Goal: Transaction & Acquisition: Obtain resource

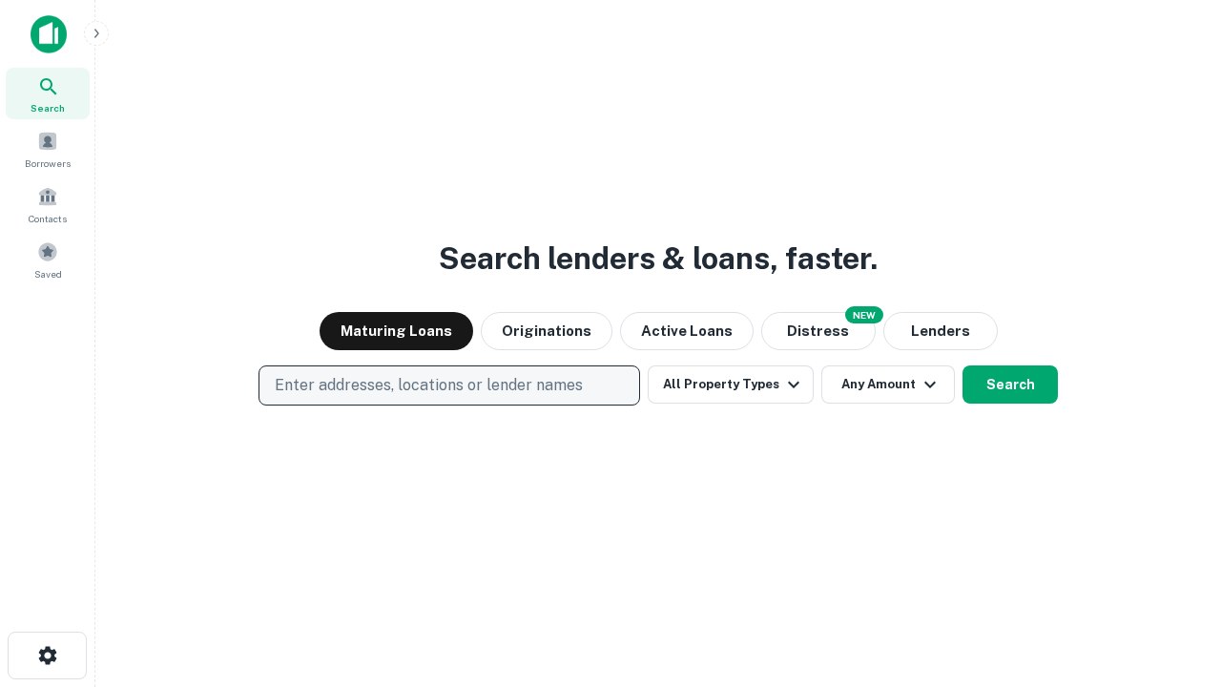
click at [448, 385] on p "Enter addresses, locations or lender names" at bounding box center [429, 385] width 308 height 23
type input "**********"
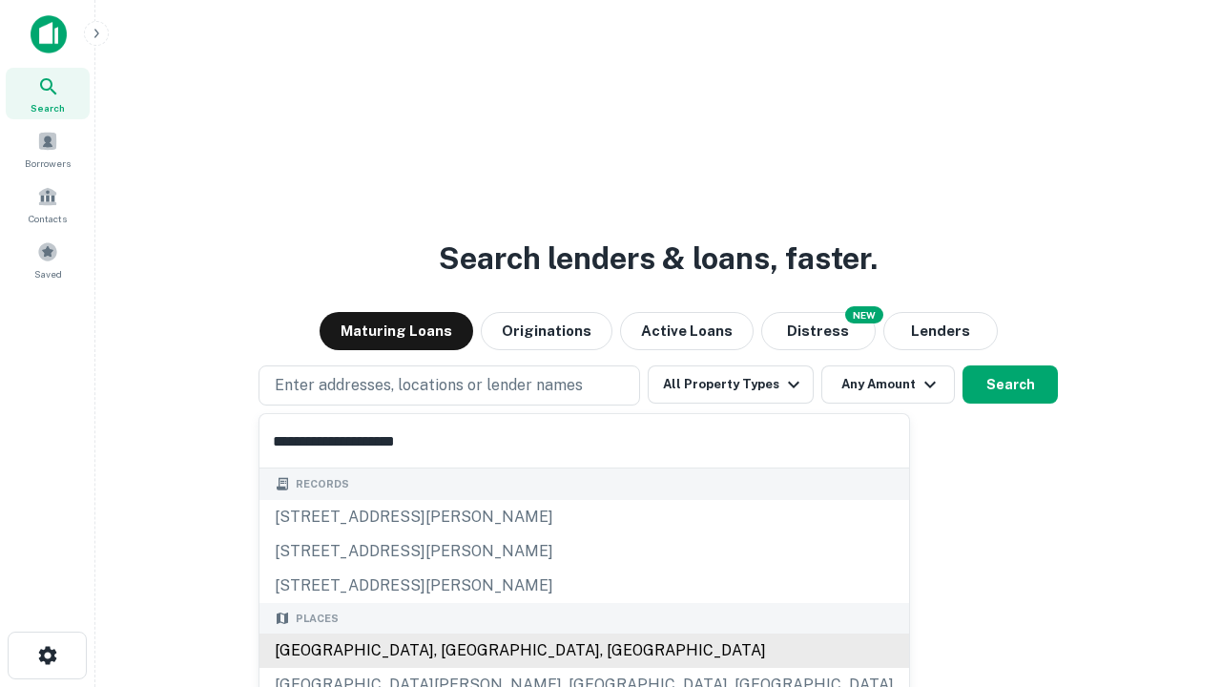
click at [456, 651] on div "Santa Monica, CA, USA" at bounding box center [584, 650] width 650 height 34
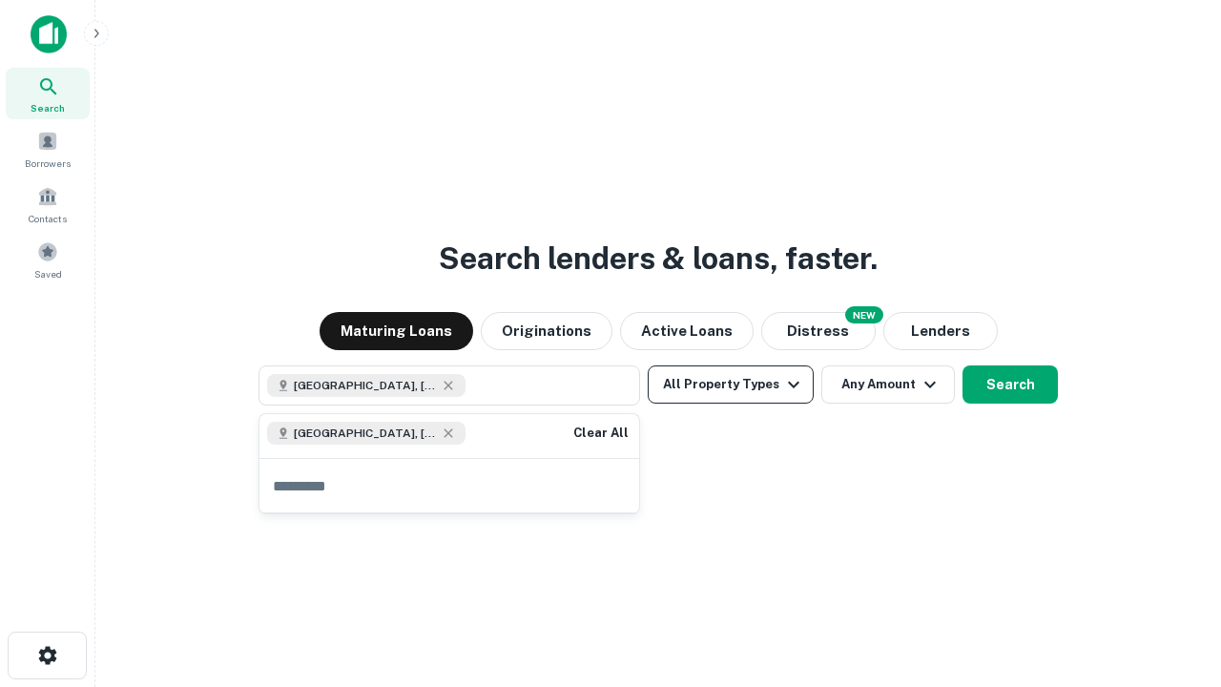
click at [731, 384] on button "All Property Types" at bounding box center [731, 384] width 166 height 38
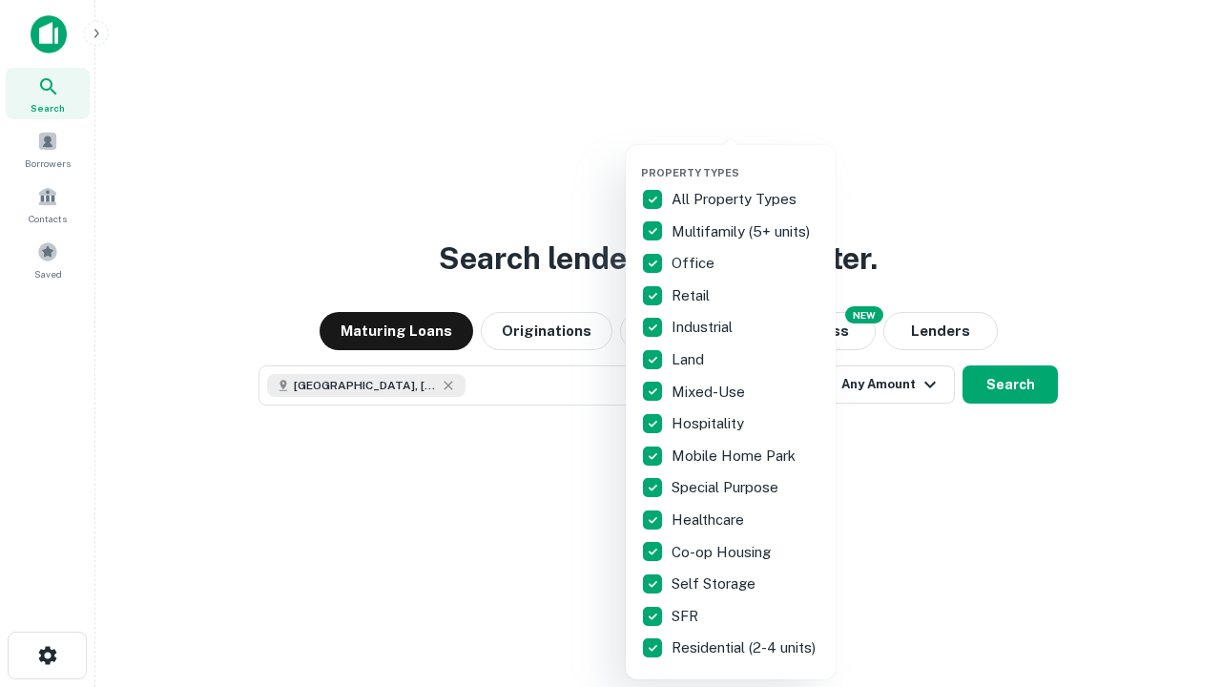
click at [746, 160] on button "button" at bounding box center [746, 160] width 210 height 1
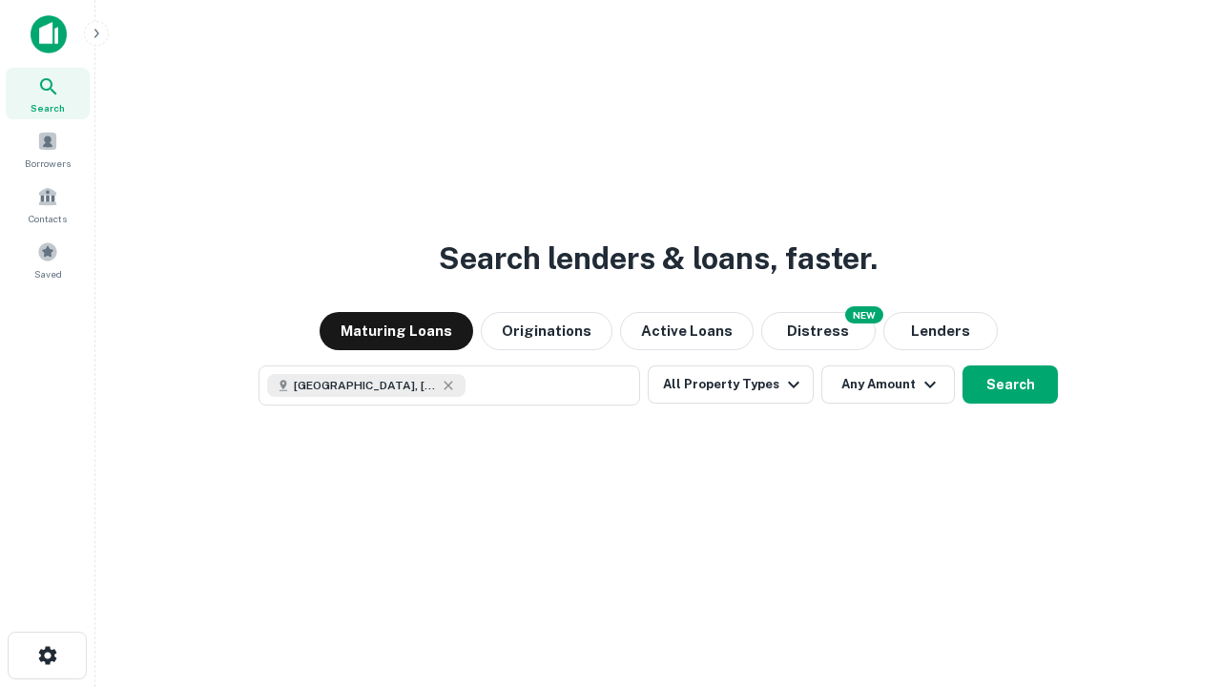
scroll to position [31, 0]
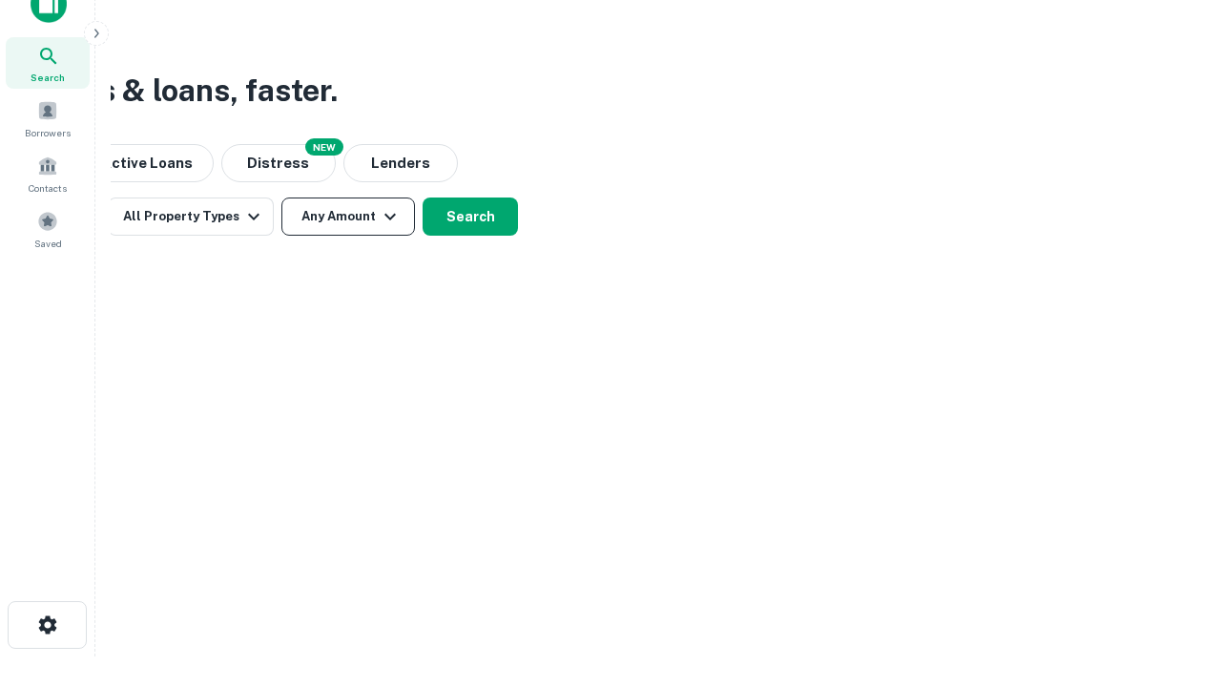
click at [348, 217] on button "Any Amount" at bounding box center [348, 216] width 134 height 38
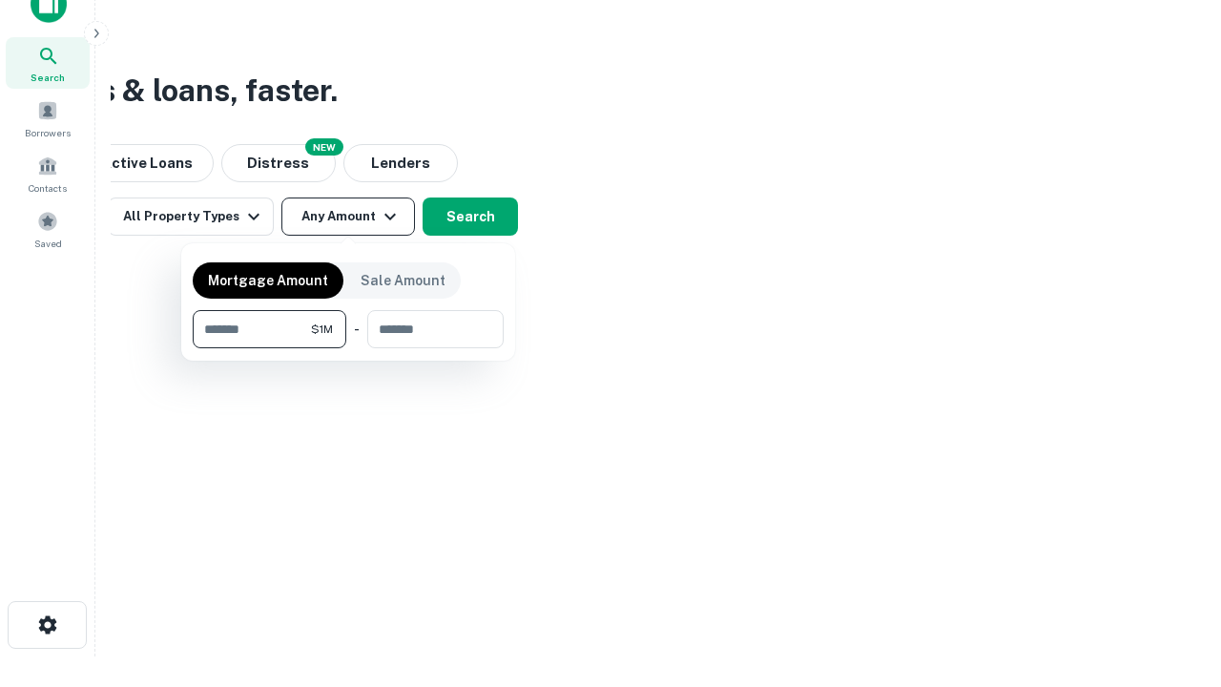
type input "*******"
click at [348, 348] on button "button" at bounding box center [348, 348] width 311 height 1
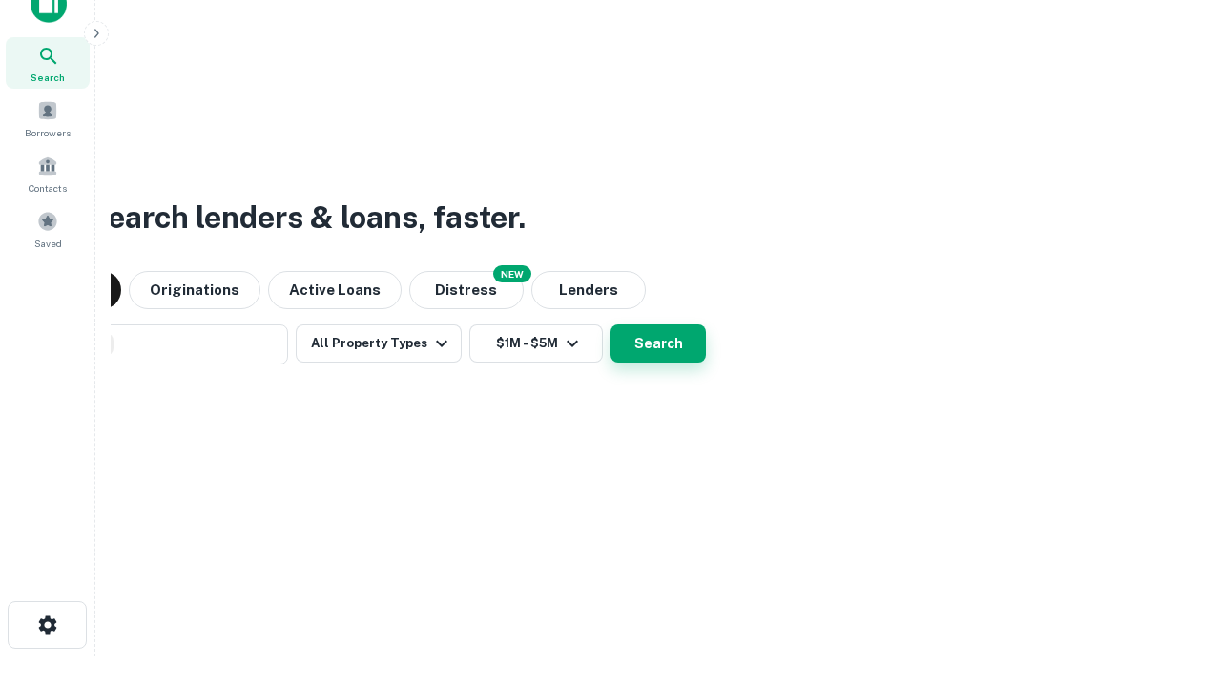
click at [610, 324] on button "Search" at bounding box center [657, 343] width 95 height 38
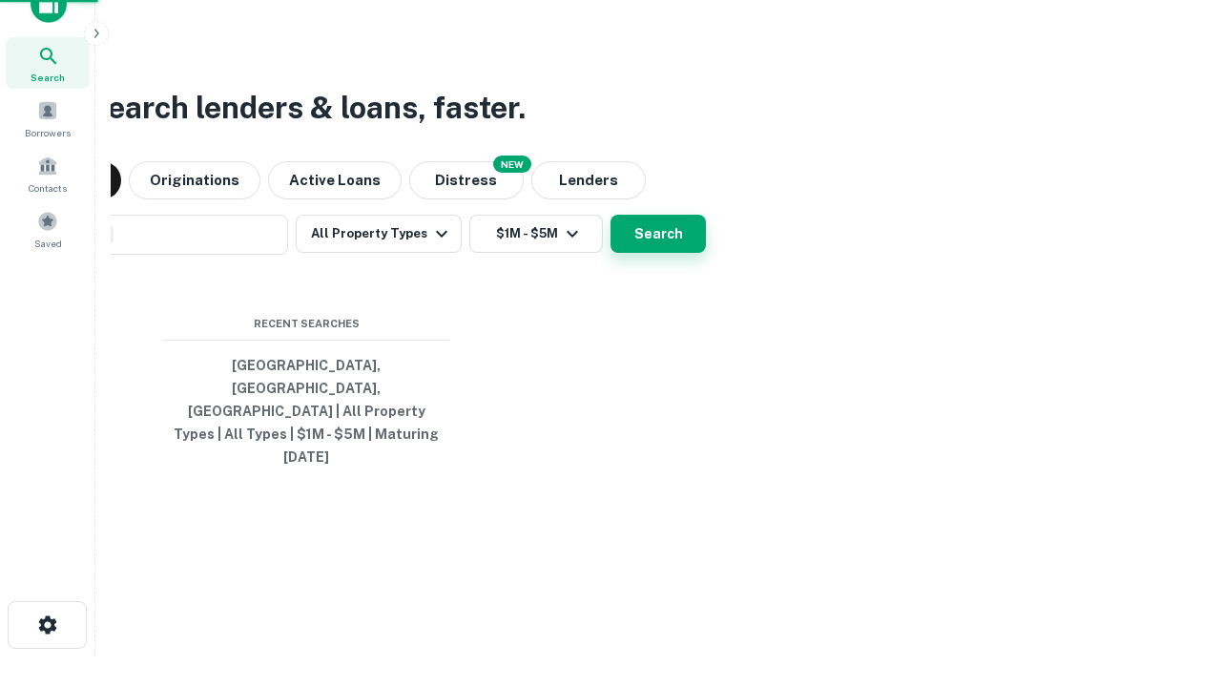
scroll to position [51, 540]
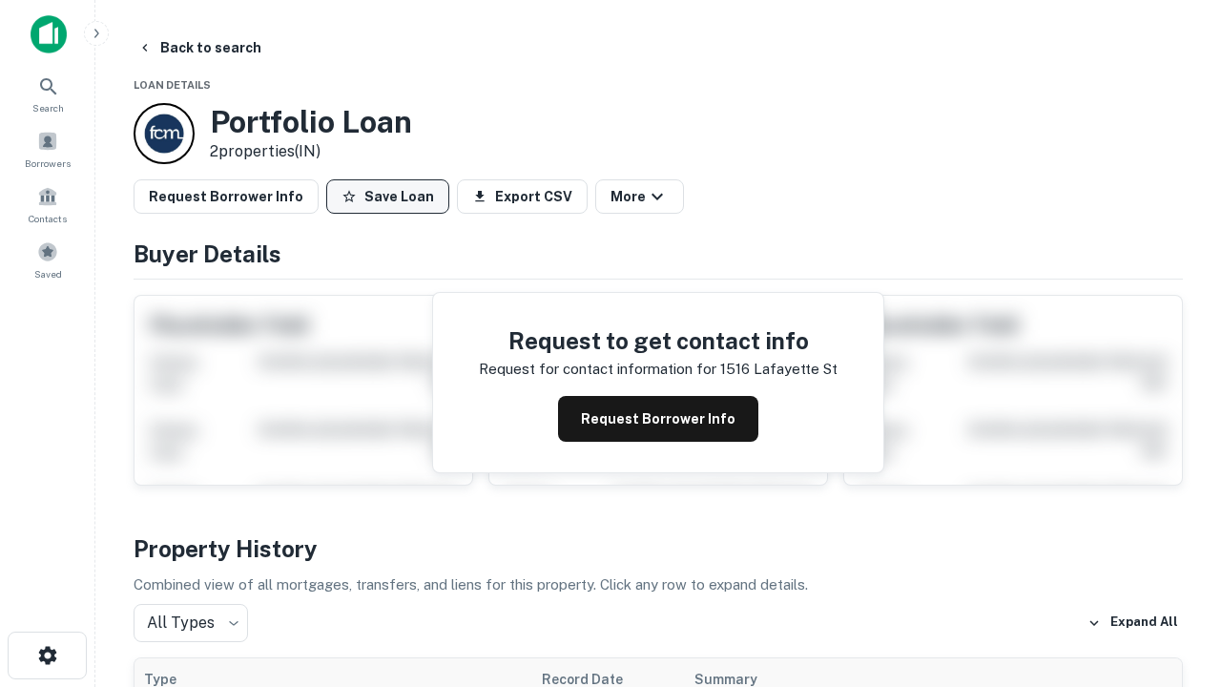
click at [387, 197] on button "Save Loan" at bounding box center [387, 196] width 123 height 34
click at [392, 197] on button "Loan Saved" at bounding box center [392, 196] width 132 height 34
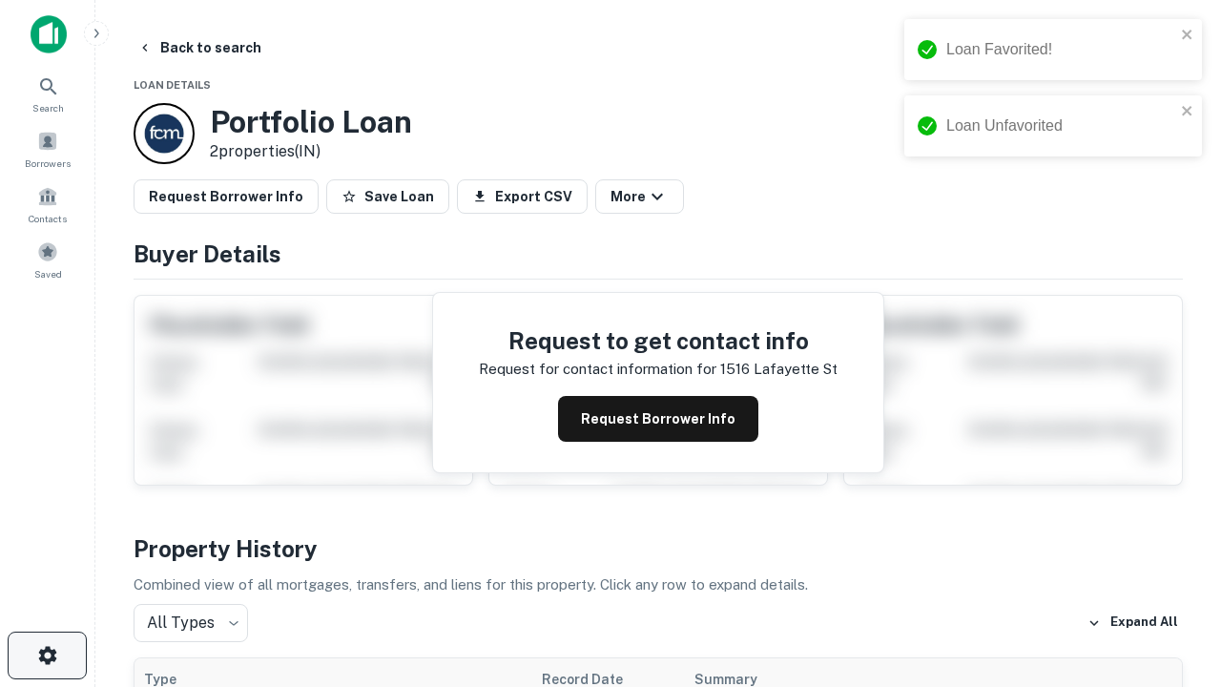
click at [47, 655] on icon "button" at bounding box center [47, 655] width 23 height 23
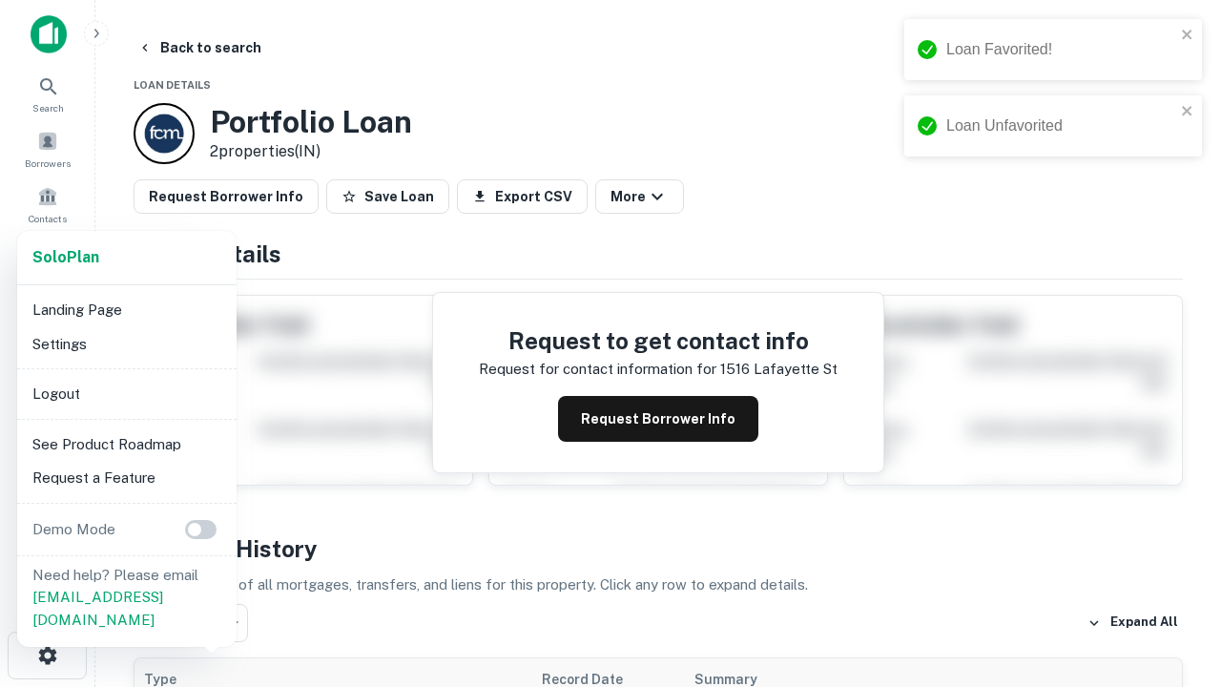
click at [126, 393] on li "Logout" at bounding box center [127, 394] width 204 height 34
